Goal: Task Accomplishment & Management: Complete application form

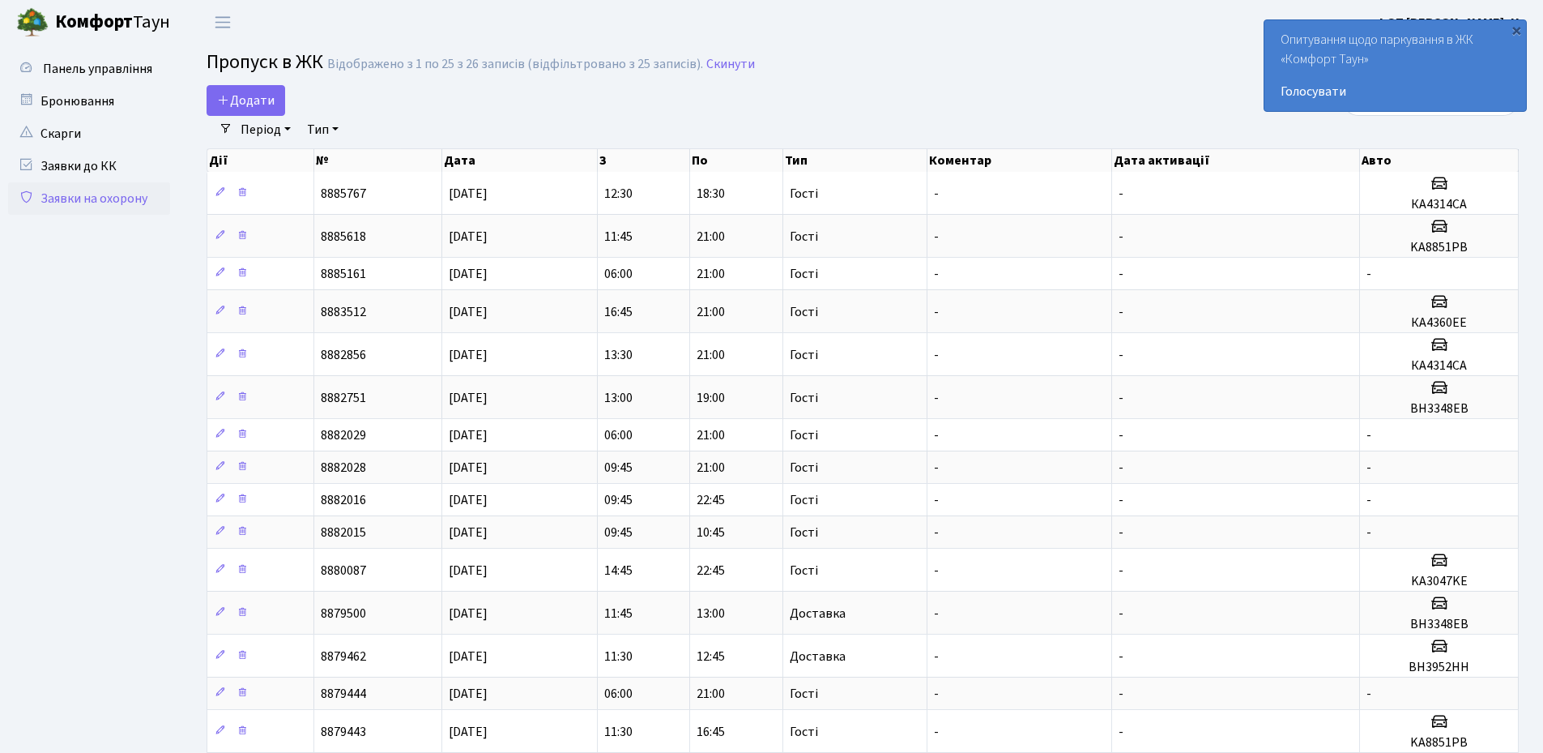
select select "25"
click at [1517, 29] on div "×" at bounding box center [1516, 30] width 16 height 16
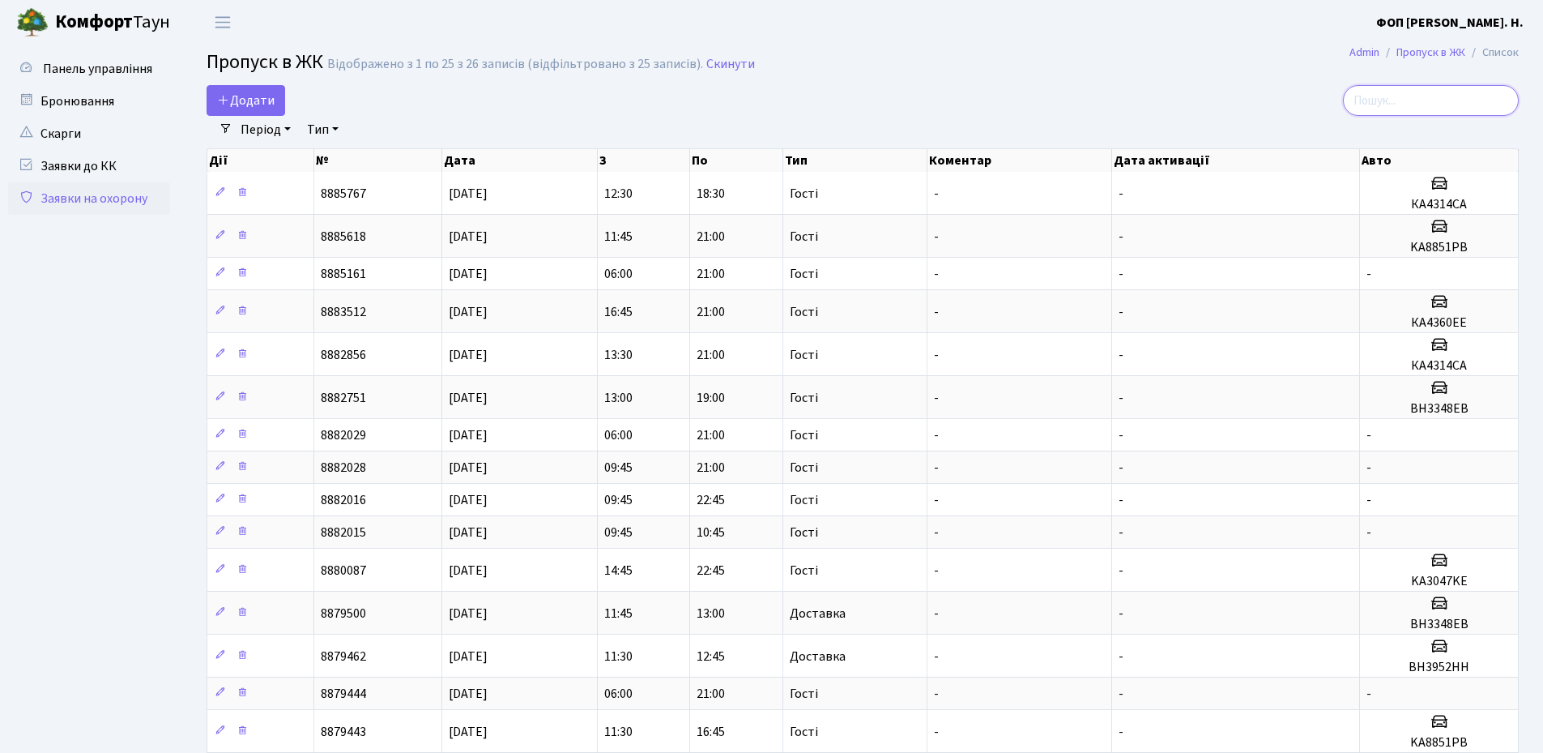
click at [1452, 94] on input "search" at bounding box center [1431, 100] width 176 height 31
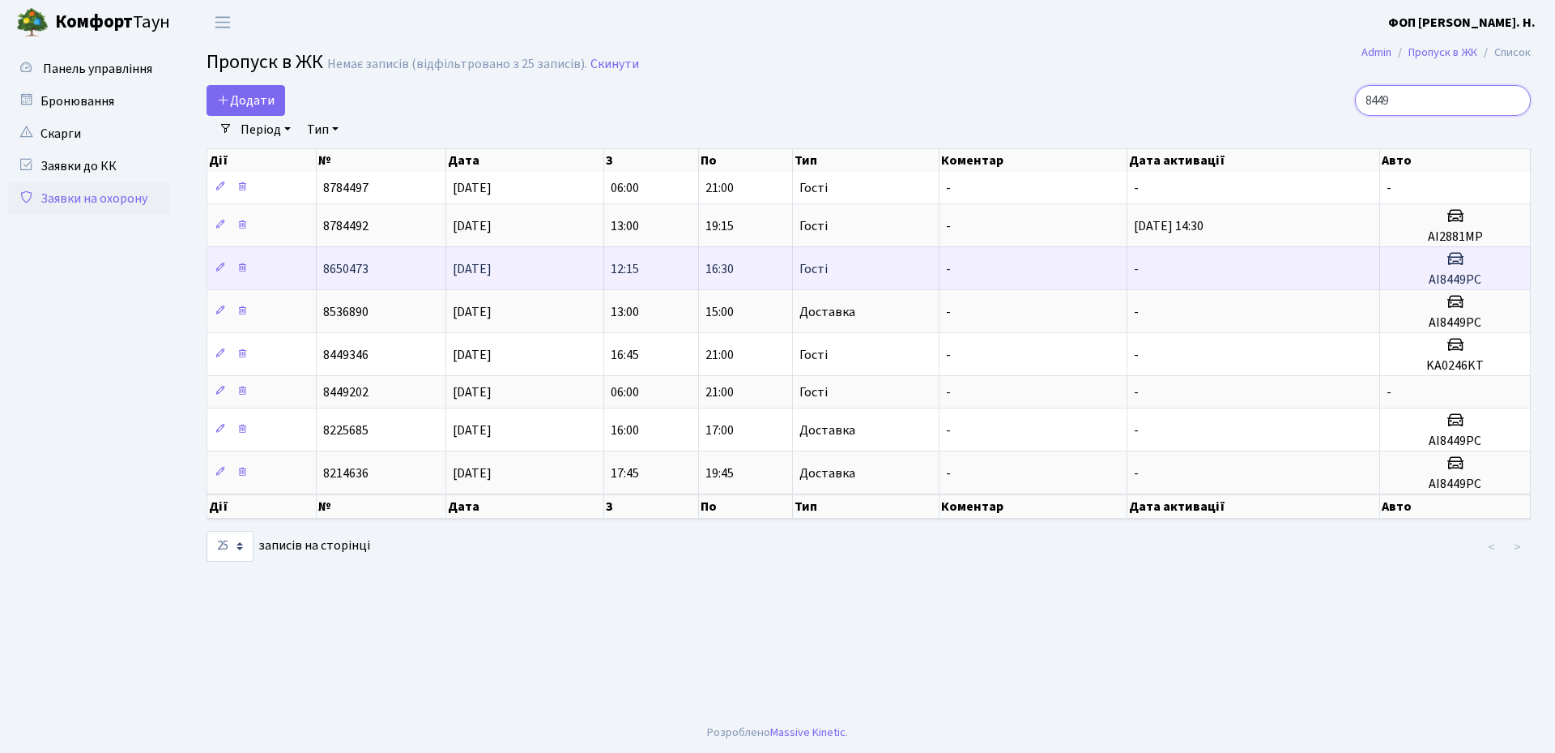
type input "8449"
drag, startPoint x: 1484, startPoint y: 280, endPoint x: 1426, endPoint y: 282, distance: 58.3
click at [1426, 282] on h5 "АІ8449РС" at bounding box center [1455, 279] width 137 height 15
copy h5 "АІ8449РС"
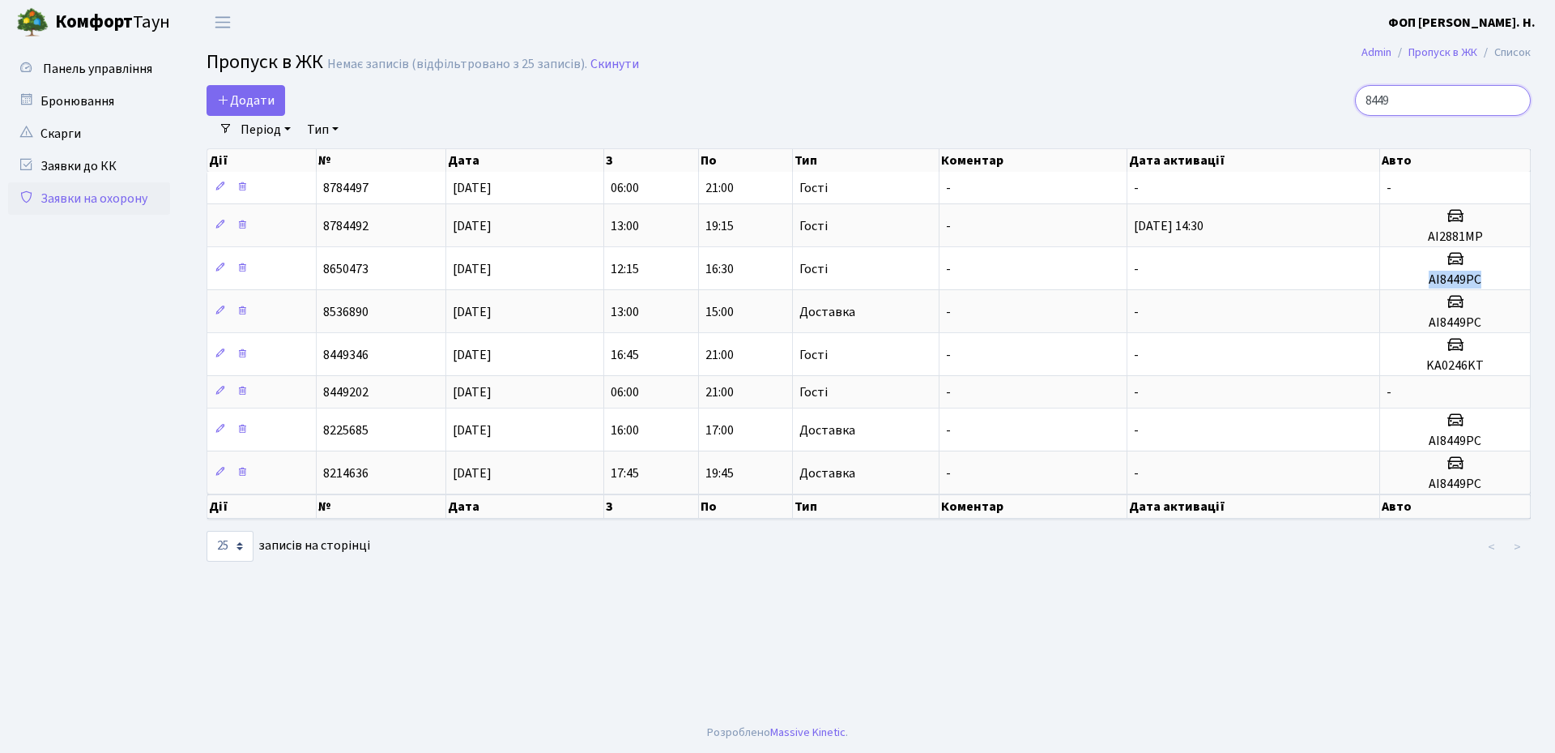
click at [1517, 103] on input "8449" at bounding box center [1443, 100] width 176 height 31
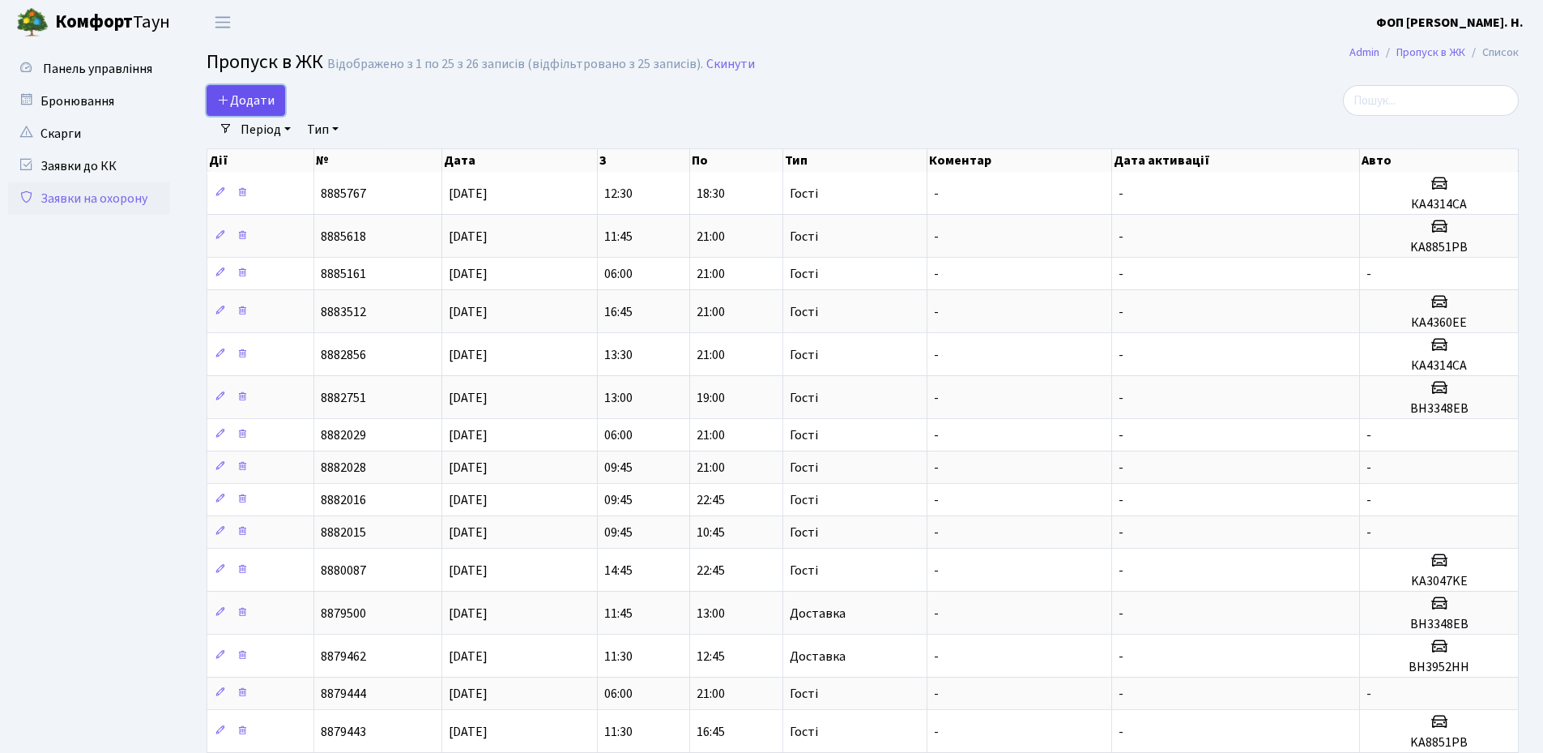
click at [240, 96] on span "Додати" at bounding box center [246, 101] width 58 height 18
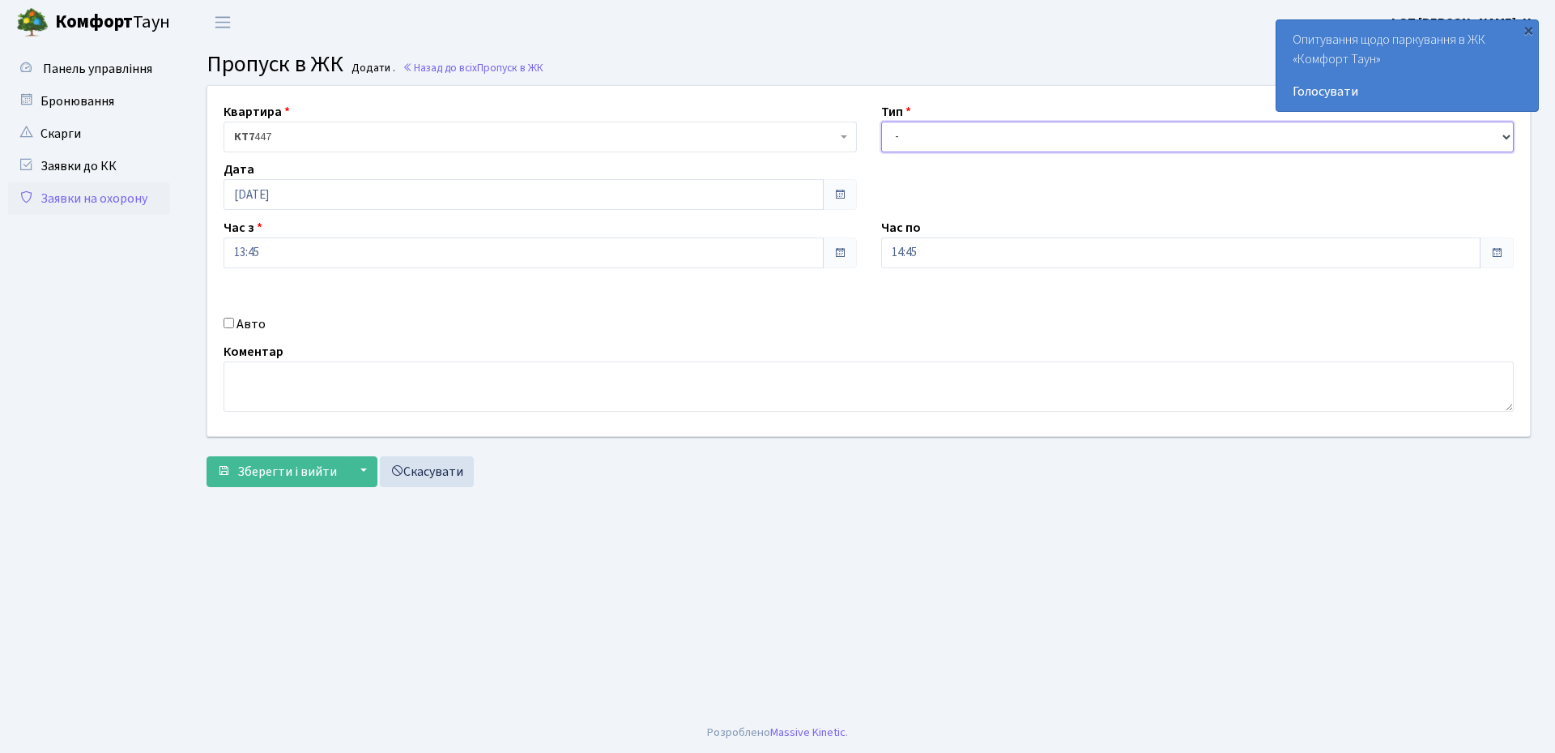
click at [966, 142] on select "- Доставка Таксі Гості Сервіс" at bounding box center [1197, 137] width 633 height 31
select select "3"
click at [881, 122] on select "- Доставка Таксі Гості Сервіс" at bounding box center [1197, 137] width 633 height 31
click at [919, 262] on input "14:45" at bounding box center [1181, 252] width 600 height 31
click at [916, 306] on icon at bounding box center [926, 309] width 44 height 44
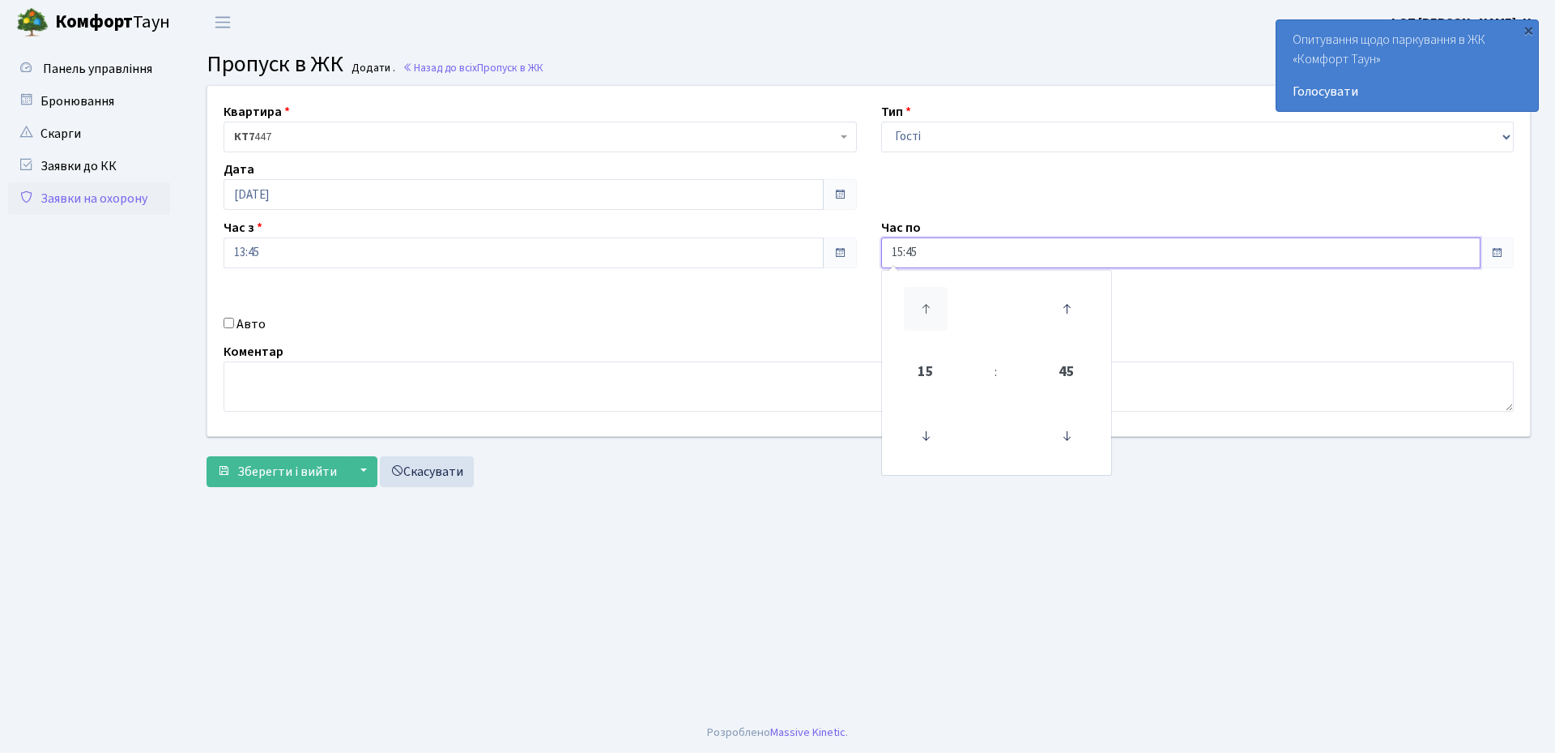
click at [916, 306] on icon at bounding box center [926, 309] width 44 height 44
type input "18:45"
click at [247, 328] on label "Авто" at bounding box center [251, 323] width 29 height 19
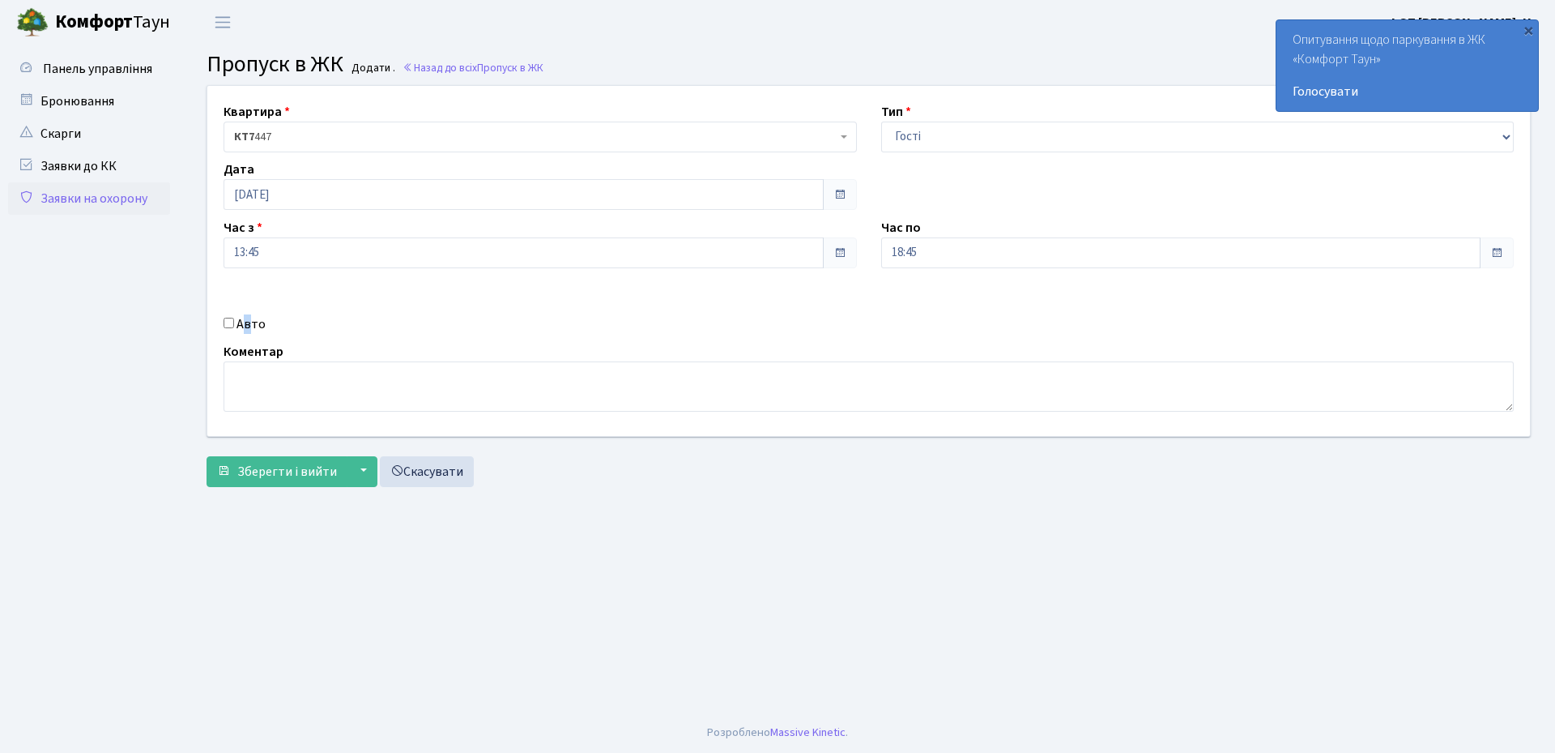
click at [229, 321] on input "Авто" at bounding box center [229, 323] width 11 height 11
checkbox input "true"
click at [1020, 311] on input "text" at bounding box center [1197, 310] width 633 height 31
paste input "АІ8449РС"
type input "АІ8449РС"
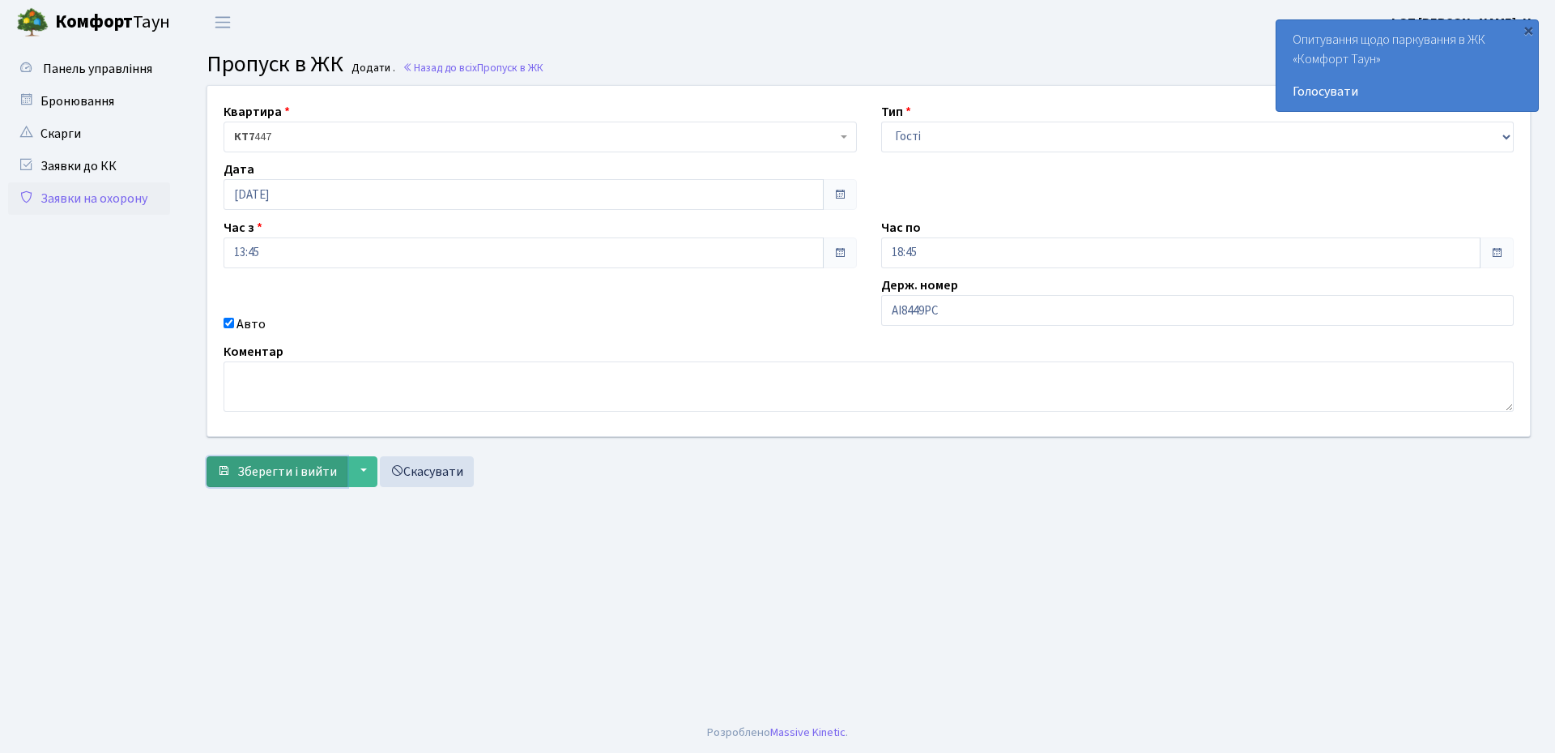
drag, startPoint x: 286, startPoint y: 466, endPoint x: 1114, endPoint y: 519, distance: 829.6
click at [288, 466] on span "Зберегти і вийти" at bounding box center [287, 472] width 100 height 18
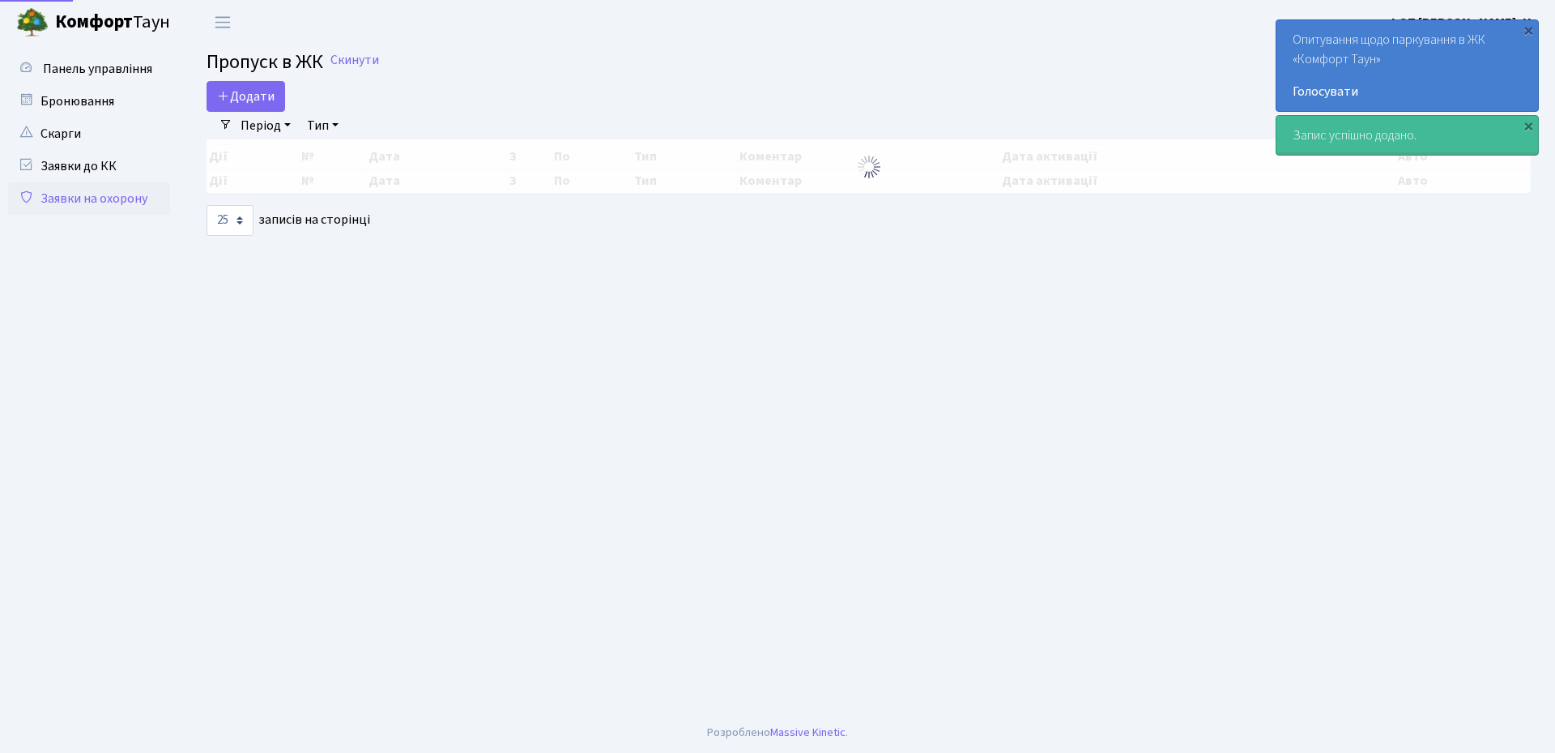
select select "25"
